Goal: Transaction & Acquisition: Purchase product/service

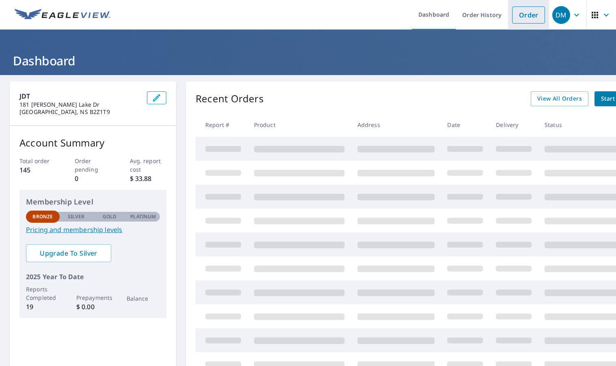
click at [530, 16] on link "Order" at bounding box center [528, 14] width 33 height 17
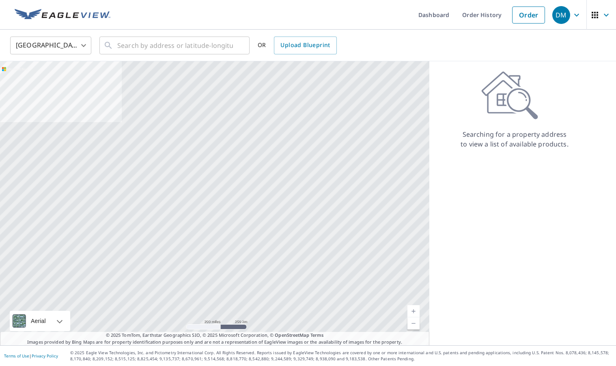
click at [82, 46] on body "DM DM Dashboard Order History Order DM United States US ​ ​ OR Upload Blueprint…" at bounding box center [308, 183] width 616 height 366
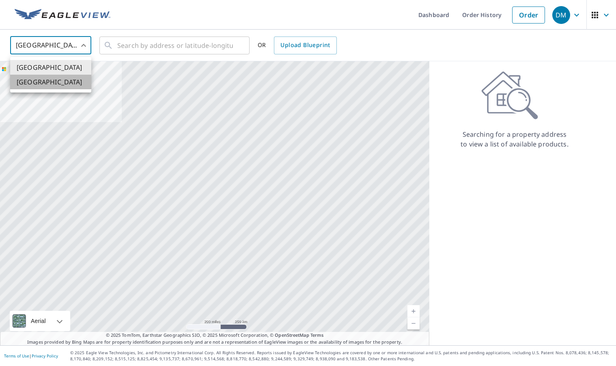
click at [63, 83] on li "[GEOGRAPHIC_DATA]" at bounding box center [50, 82] width 81 height 15
type input "CA"
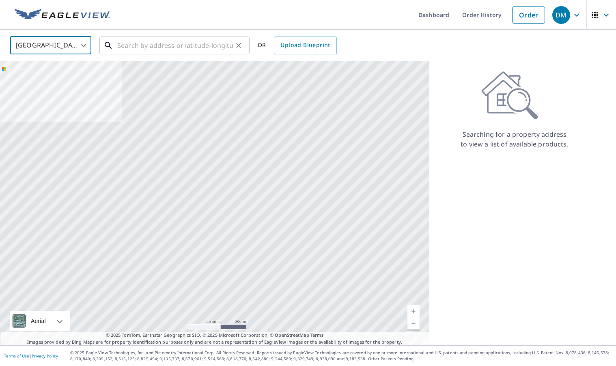
click at [138, 50] on input "text" at bounding box center [175, 45] width 116 height 23
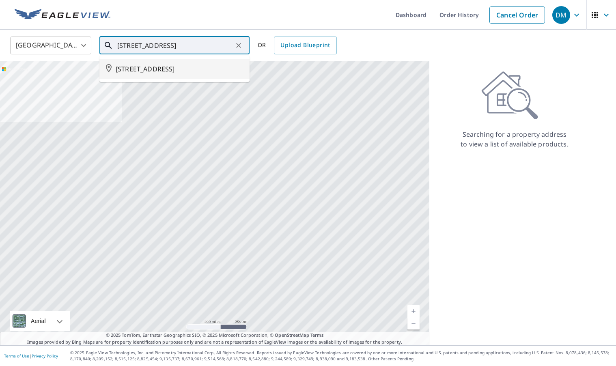
click at [192, 69] on span "[STREET_ADDRESS]" at bounding box center [179, 69] width 127 height 10
type input "[STREET_ADDRESS]"
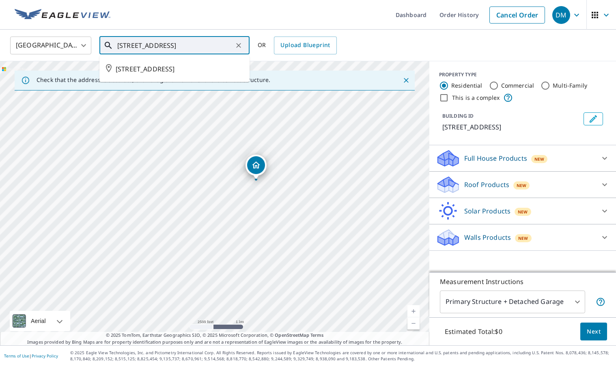
click at [230, 45] on input "[STREET_ADDRESS]" at bounding box center [175, 45] width 116 height 23
click at [239, 46] on icon "Clear" at bounding box center [238, 45] width 5 height 5
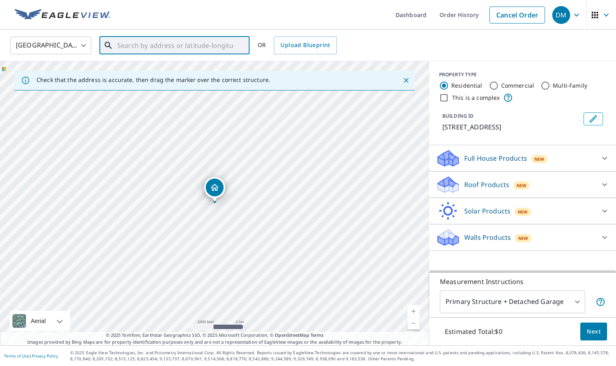
type input "2"
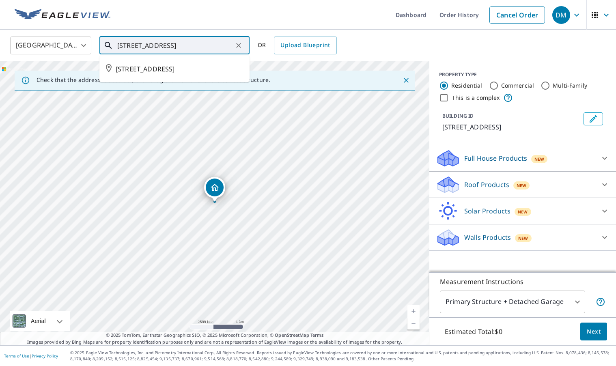
type input "[STREET_ADDRESS]"
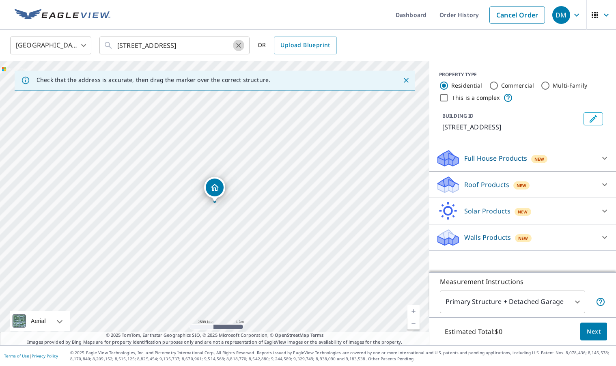
click at [237, 48] on icon "Clear" at bounding box center [238, 45] width 8 height 8
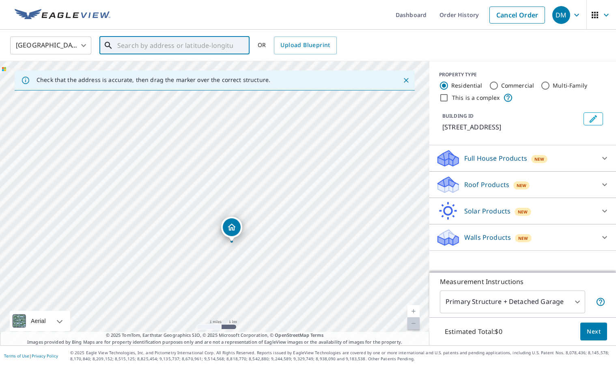
drag, startPoint x: 140, startPoint y: 171, endPoint x: 163, endPoint y: 234, distance: 67.4
click at [159, 235] on div "[STREET_ADDRESS]" at bounding box center [214, 203] width 429 height 284
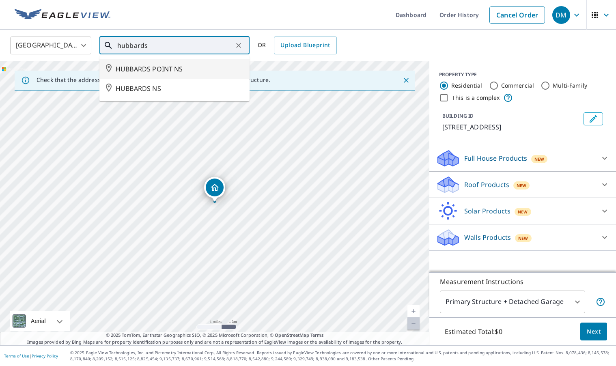
click at [200, 74] on li "HUBBARDS POINT NS" at bounding box center [174, 68] width 150 height 19
type input "HUBBARDS POINT NS"
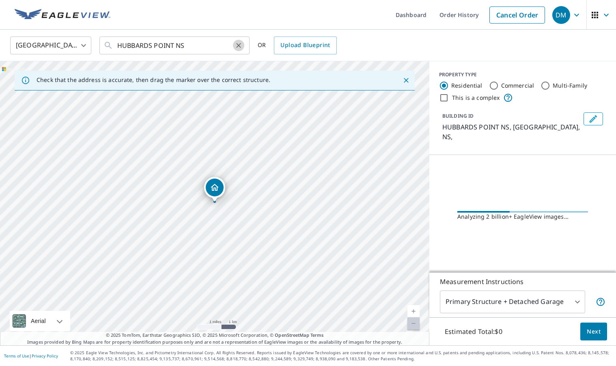
click at [238, 46] on icon "Clear" at bounding box center [238, 45] width 8 height 8
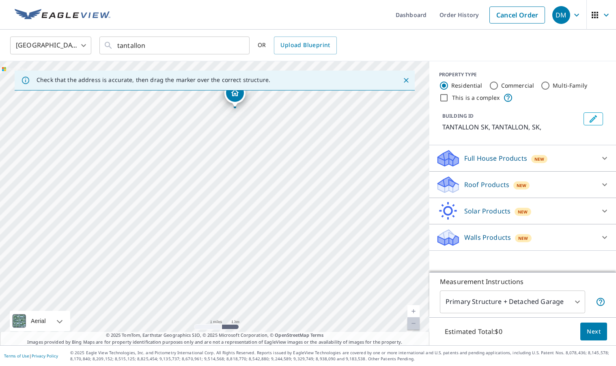
drag, startPoint x: 237, startPoint y: 265, endPoint x: 261, endPoint y: 143, distance: 124.8
click at [261, 143] on div "TANTALLON SK TANTALLON SK" at bounding box center [214, 203] width 429 height 284
drag, startPoint x: 204, startPoint y: 260, endPoint x: 224, endPoint y: 130, distance: 131.0
click at [225, 130] on div "TANTALLON SK TANTALLON SK" at bounding box center [214, 203] width 429 height 284
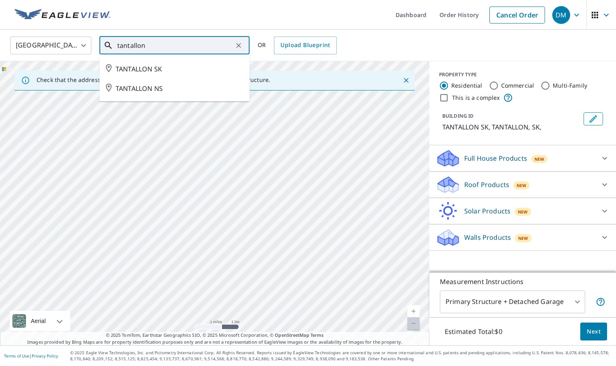
click at [173, 45] on input "tantallon" at bounding box center [175, 45] width 116 height 23
click at [155, 87] on span "TANTALLON NS" at bounding box center [179, 89] width 127 height 10
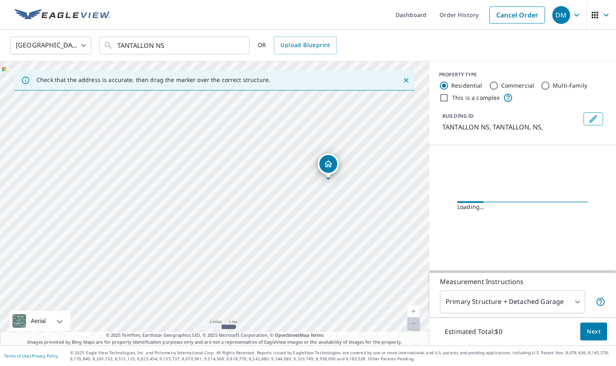
drag, startPoint x: 149, startPoint y: 203, endPoint x: 262, endPoint y: 180, distance: 114.7
click at [262, 180] on div "TANTALLON NS TANTALLON NS" at bounding box center [214, 203] width 429 height 284
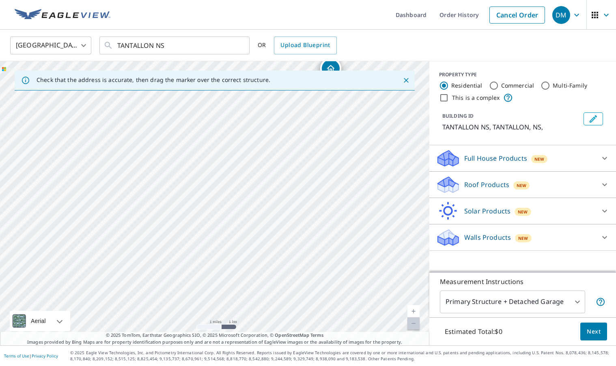
drag, startPoint x: 115, startPoint y: 286, endPoint x: 228, endPoint y: 168, distance: 163.8
click at [231, 167] on div "TANTALLON NS TANTALLON NS" at bounding box center [214, 203] width 429 height 284
drag, startPoint x: 159, startPoint y: 253, endPoint x: 318, endPoint y: 207, distance: 164.7
click at [322, 207] on div "TANTALLON NS TANTALLON NS" at bounding box center [214, 203] width 429 height 284
drag, startPoint x: 128, startPoint y: 191, endPoint x: 185, endPoint y: 204, distance: 58.1
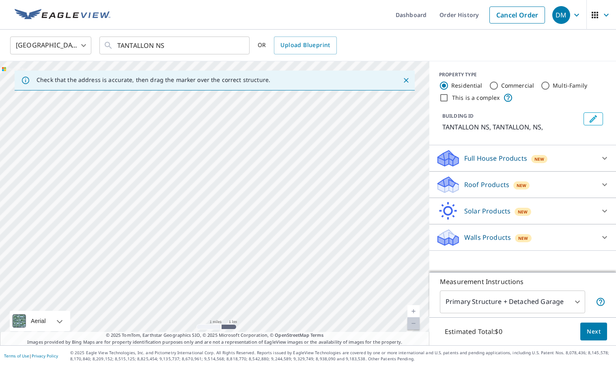
click at [161, 205] on div "TANTALLON NS TANTALLON NS" at bounding box center [214, 203] width 429 height 284
drag, startPoint x: 206, startPoint y: 221, endPoint x: 219, endPoint y: 253, distance: 34.3
click at [248, 250] on div "TANTALLON NS TANTALLON NS" at bounding box center [214, 203] width 429 height 284
drag, startPoint x: 310, startPoint y: 197, endPoint x: 169, endPoint y: 263, distance: 156.0
click at [148, 274] on div "TANTALLON NS TANTALLON NS" at bounding box center [214, 203] width 429 height 284
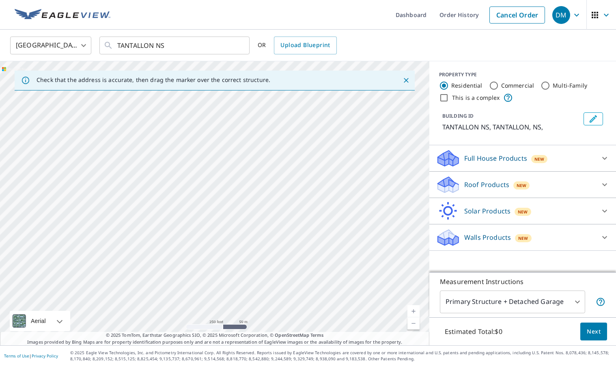
drag, startPoint x: 219, startPoint y: 162, endPoint x: 351, endPoint y: 272, distance: 171.6
click at [351, 272] on div "TANTALLON NS TANTALLON NS" at bounding box center [214, 203] width 429 height 284
drag, startPoint x: 225, startPoint y: 172, endPoint x: 229, endPoint y: 240, distance: 67.8
click at [219, 247] on div "TANTALLON NS TANTALLON NS" at bounding box center [214, 203] width 429 height 284
drag, startPoint x: 238, startPoint y: 228, endPoint x: 207, endPoint y: 191, distance: 48.0
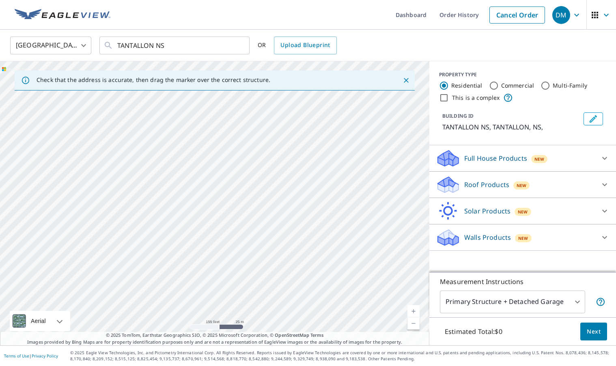
click at [207, 191] on div "TANTALLON NS TANTALLON NS" at bounding box center [214, 203] width 429 height 284
drag, startPoint x: 331, startPoint y: 288, endPoint x: 182, endPoint y: 227, distance: 160.8
click at [245, 243] on div "TANTALLON NS TANTALLON NS" at bounding box center [214, 203] width 429 height 284
drag, startPoint x: 193, startPoint y: 241, endPoint x: 194, endPoint y: 247, distance: 6.6
click at [202, 247] on div "TANTALLON NS TANTALLON NS" at bounding box center [214, 203] width 429 height 284
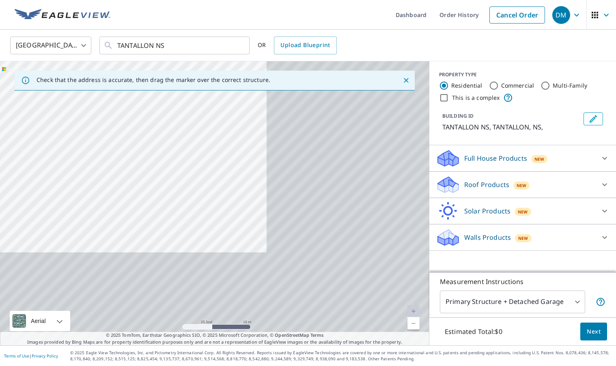
drag, startPoint x: 296, startPoint y: 279, endPoint x: 157, endPoint y: 198, distance: 160.5
click at [139, 189] on div "TANTALLON NS TANTALLON NS" at bounding box center [214, 203] width 429 height 284
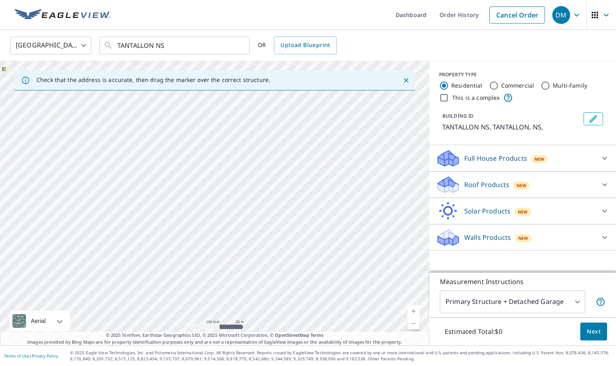
drag, startPoint x: 281, startPoint y: 281, endPoint x: 165, endPoint y: 204, distance: 138.9
click at [164, 202] on div "TANTALLON NS TANTALLON NS" at bounding box center [214, 203] width 429 height 284
click at [187, 200] on div "TANTALLON NS TANTALLON NS" at bounding box center [214, 203] width 429 height 284
click at [193, 193] on div "TANTALLON NS TANTALLON NS" at bounding box center [214, 203] width 429 height 284
click at [200, 47] on input "TANTALLON NS" at bounding box center [175, 45] width 116 height 23
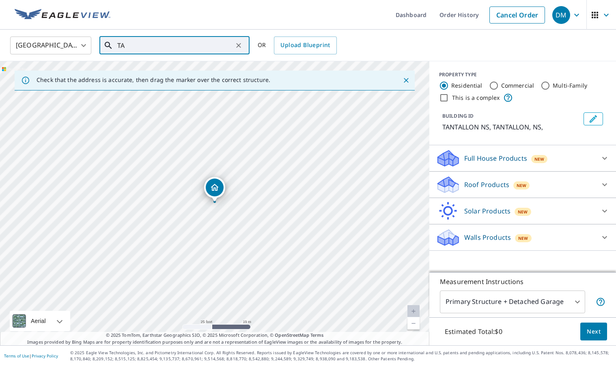
type input "T"
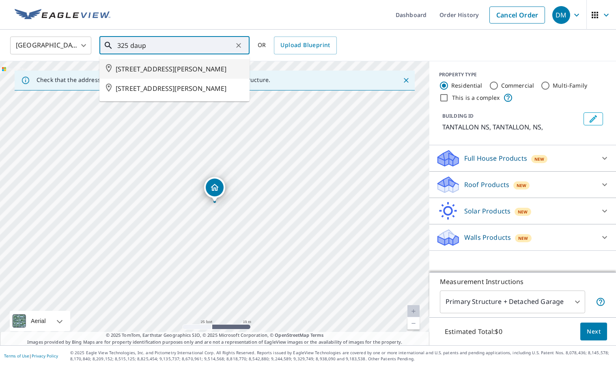
click at [185, 68] on span "[STREET_ADDRESS][PERSON_NAME]" at bounding box center [179, 69] width 127 height 10
type input "[STREET_ADDRESS][PERSON_NAME]"
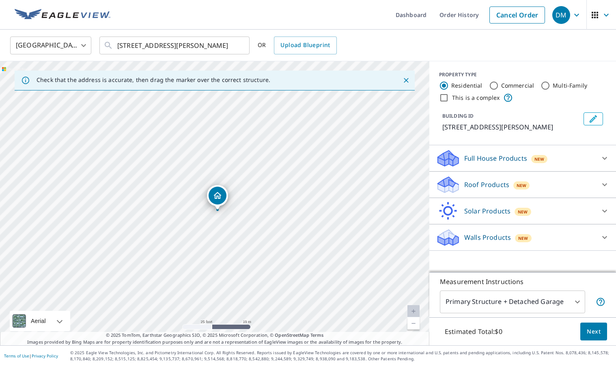
drag, startPoint x: 216, startPoint y: 191, endPoint x: 218, endPoint y: 199, distance: 8.5
click at [485, 189] on p "Roof Products" at bounding box center [486, 185] width 45 height 10
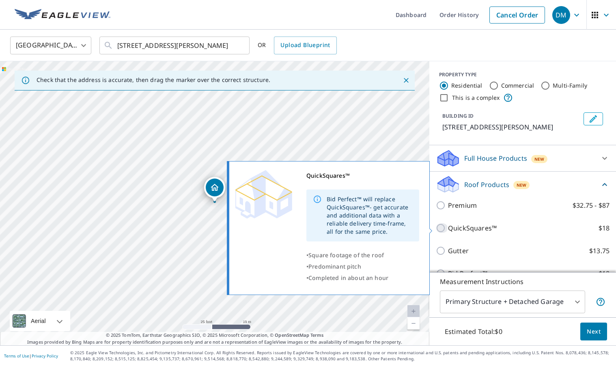
click at [439, 230] on input "QuickSquares™ $18" at bounding box center [442, 228] width 12 height 10
checkbox input "true"
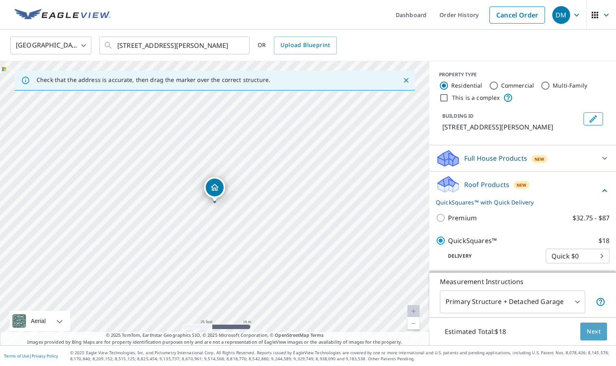
click at [593, 333] on span "Next" at bounding box center [593, 331] width 14 height 10
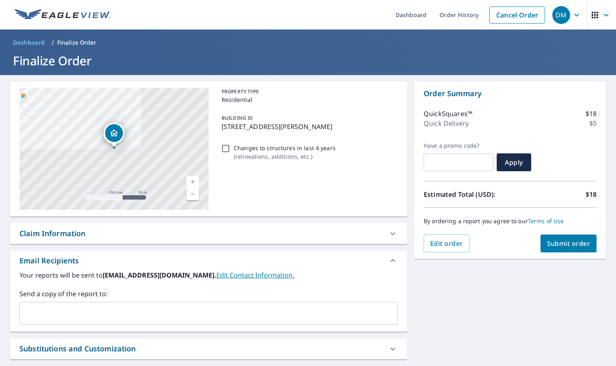
click at [572, 242] on span "Submit order" at bounding box center [568, 243] width 43 height 9
